Goal: Ask a question

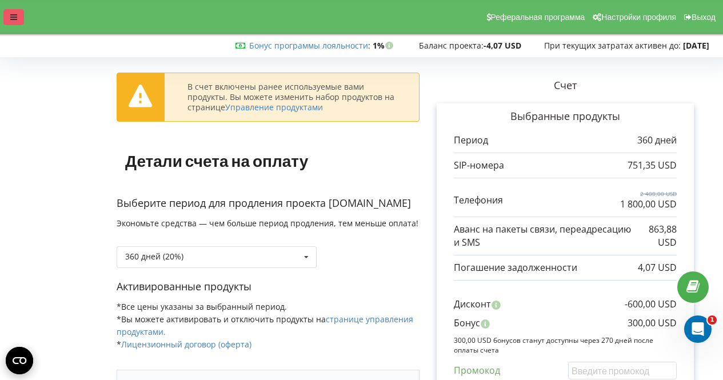
click at [11, 23] on div at bounding box center [13, 17] width 21 height 16
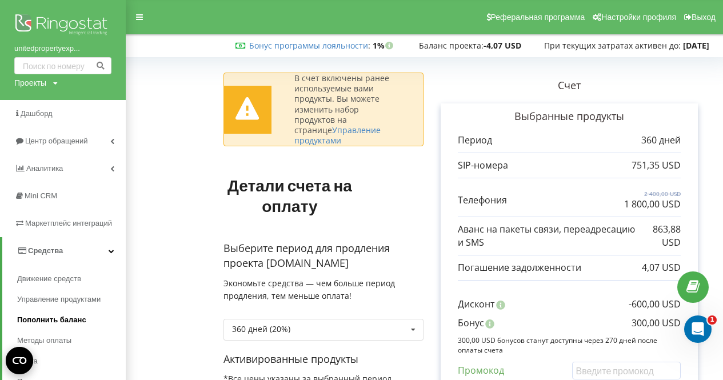
click at [60, 320] on span "Пополнить баланс" at bounding box center [51, 319] width 69 height 11
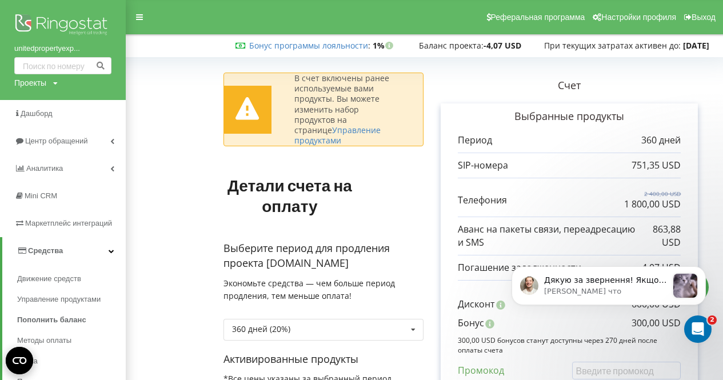
scroll to position [185, 0]
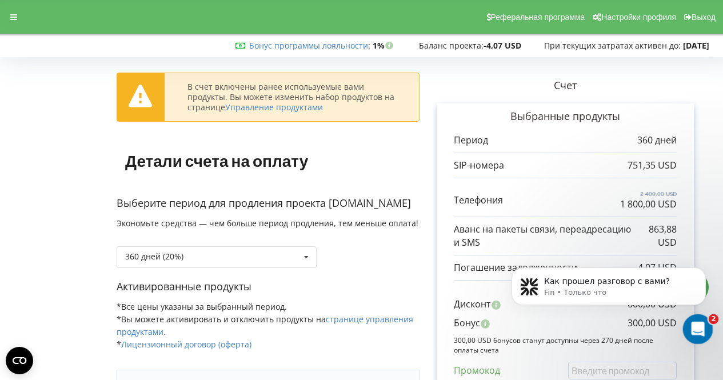
click at [701, 326] on icon "Открыть службу сообщений Intercom" at bounding box center [696, 327] width 19 height 19
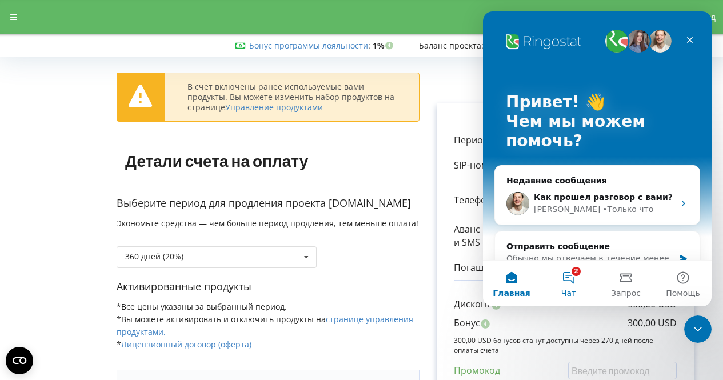
click at [572, 277] on button "2 Чат" at bounding box center [568, 284] width 57 height 46
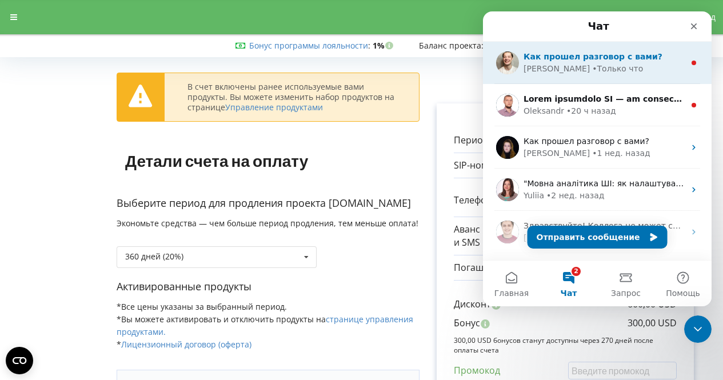
click at [598, 74] on div "• Только что" at bounding box center [617, 69] width 51 height 12
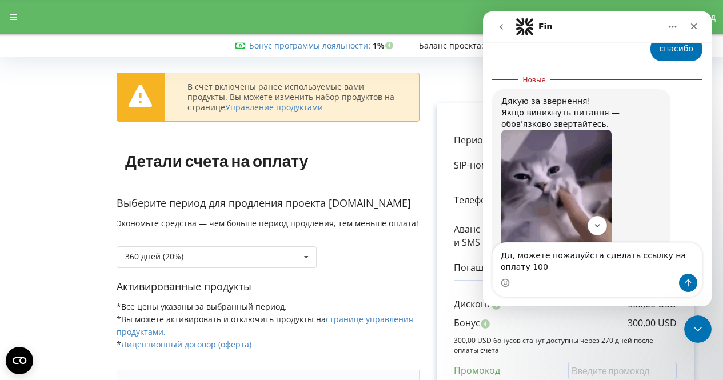
scroll to position [666, 0]
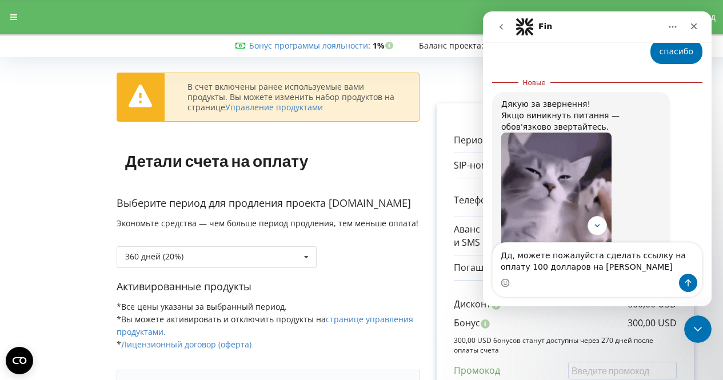
type textarea "Дд, можете пожалуйста сделать ссылку на оплату 100 долларов на баланс"
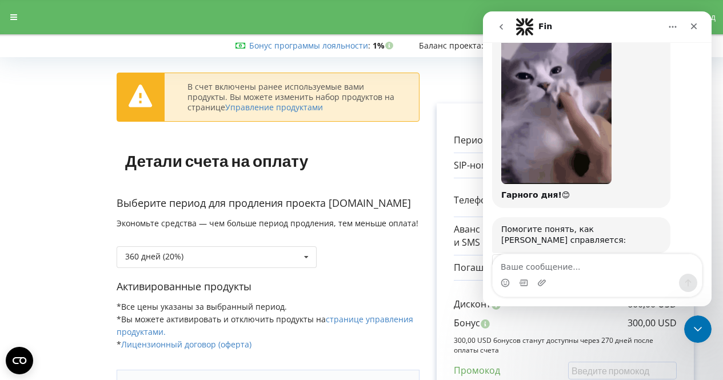
scroll to position [841, 0]
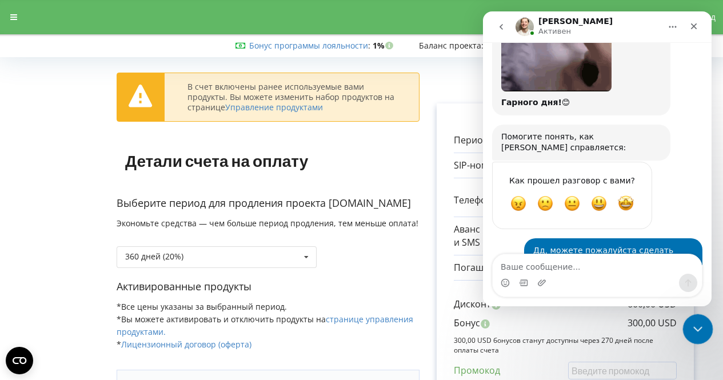
click at [699, 328] on icon "Закрыть службу сообщений Intercom" at bounding box center [696, 328] width 14 height 14
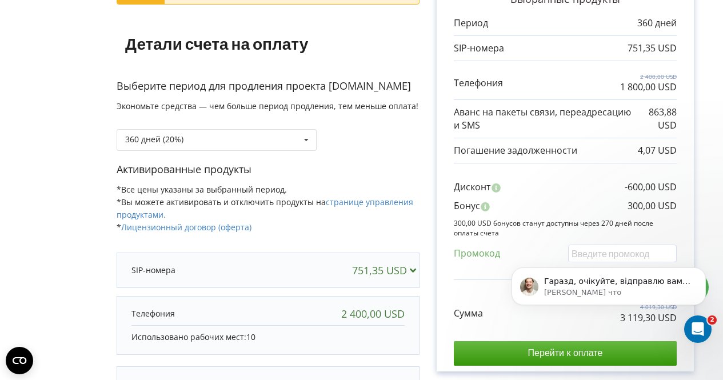
scroll to position [887, 0]
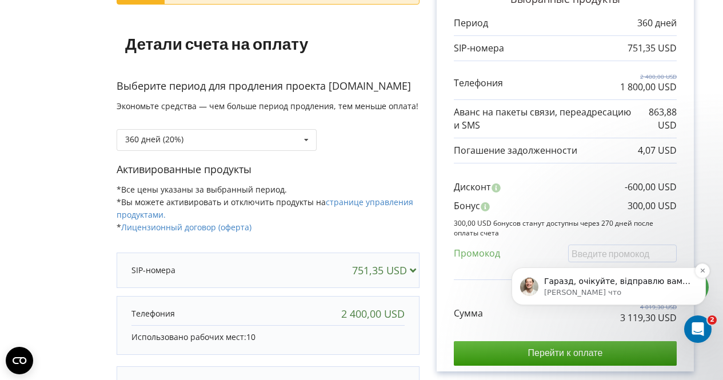
click at [610, 292] on p "[PERSON_NAME] что" at bounding box center [617, 293] width 147 height 10
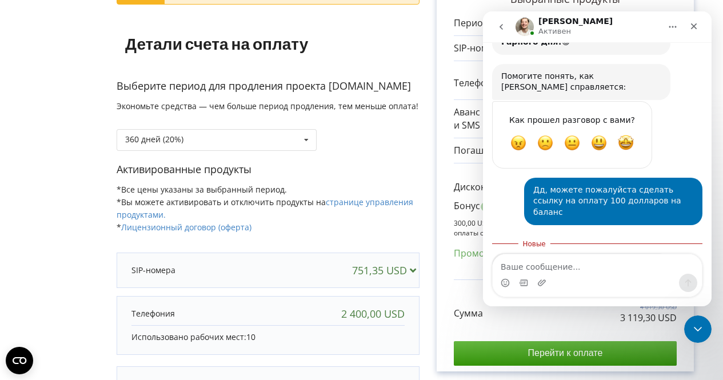
scroll to position [905, 0]
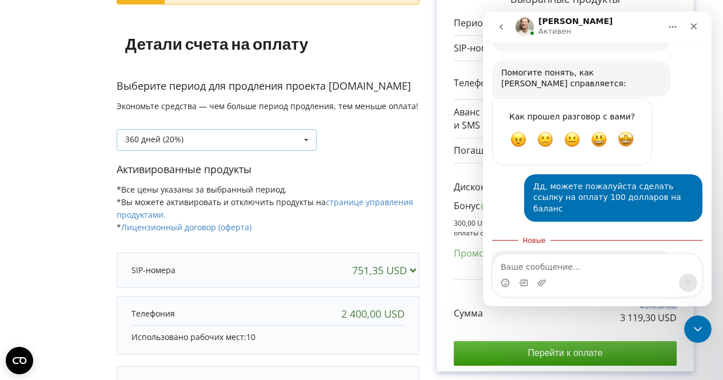
click at [308, 151] on icon at bounding box center [306, 140] width 17 height 21
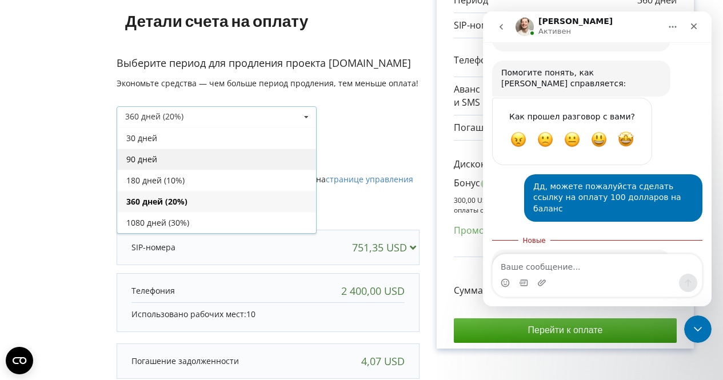
scroll to position [139, 0]
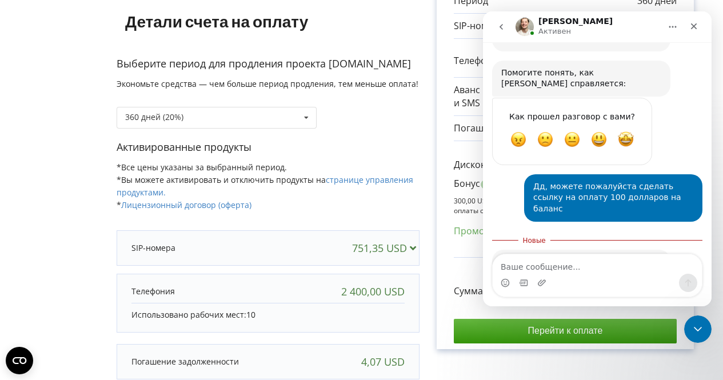
click at [356, 129] on div "360 дней (20%) 30 дней" at bounding box center [268, 109] width 303 height 39
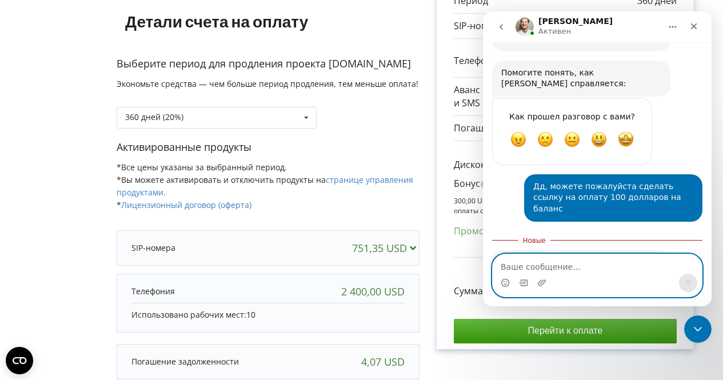
click at [522, 264] on textarea "Ваше сообщение..." at bounding box center [597, 263] width 209 height 19
type textarea "щ"
type textarea "ок"
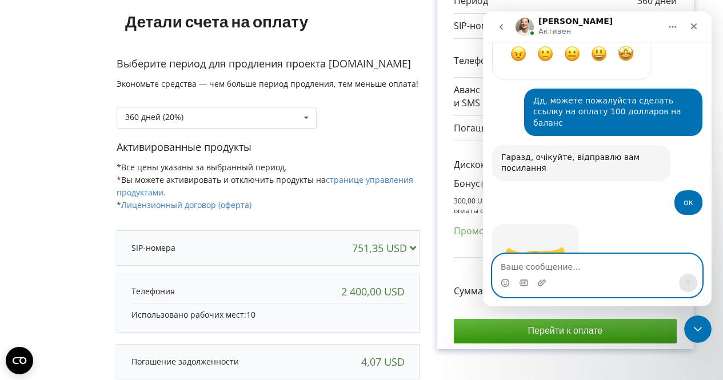
scroll to position [1005, 0]
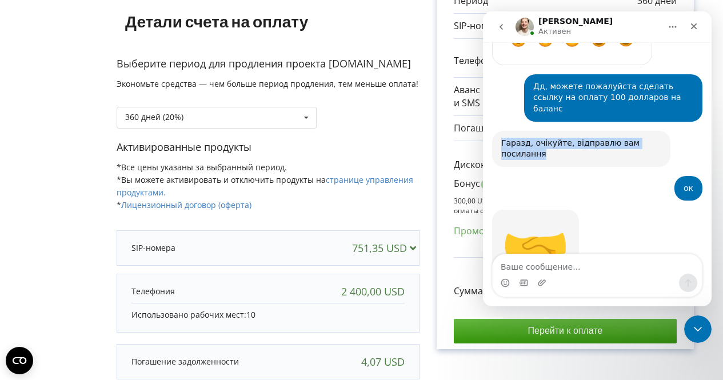
drag, startPoint x: 500, startPoint y: 96, endPoint x: 678, endPoint y: 110, distance: 178.9
click at [678, 131] on div "Гаразд, очікуйте, відправлю вам посилання Vladyslav • 4 мин назад" at bounding box center [597, 153] width 210 height 45
copy div "Гаразд, очікуйте, відправлю вам посилання"
